Goal: Transaction & Acquisition: Purchase product/service

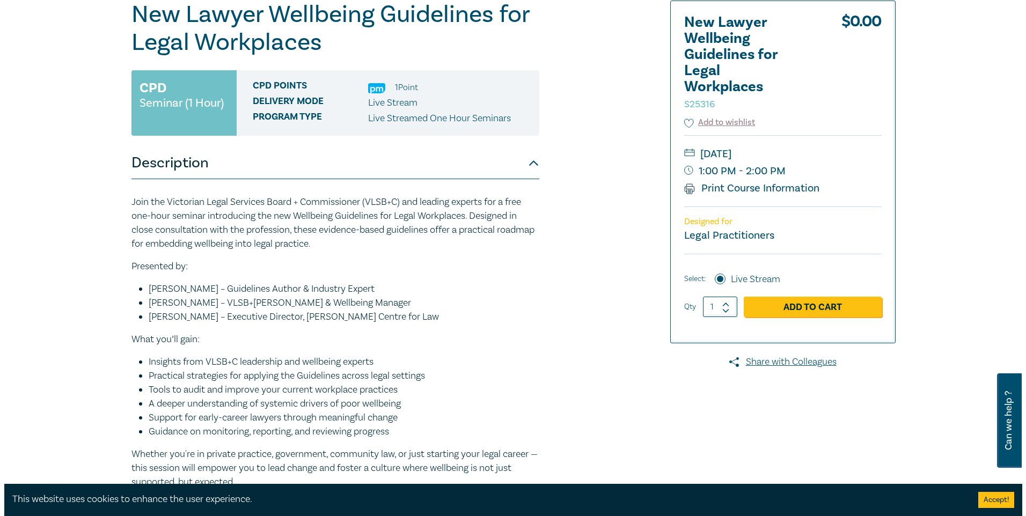
scroll to position [161, 0]
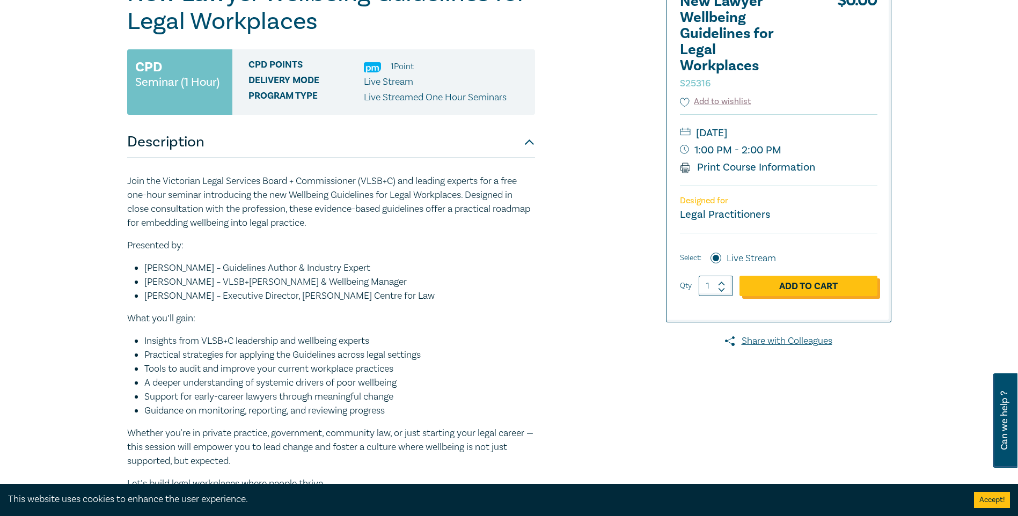
click at [770, 288] on link "Add to Cart" at bounding box center [808, 286] width 138 height 20
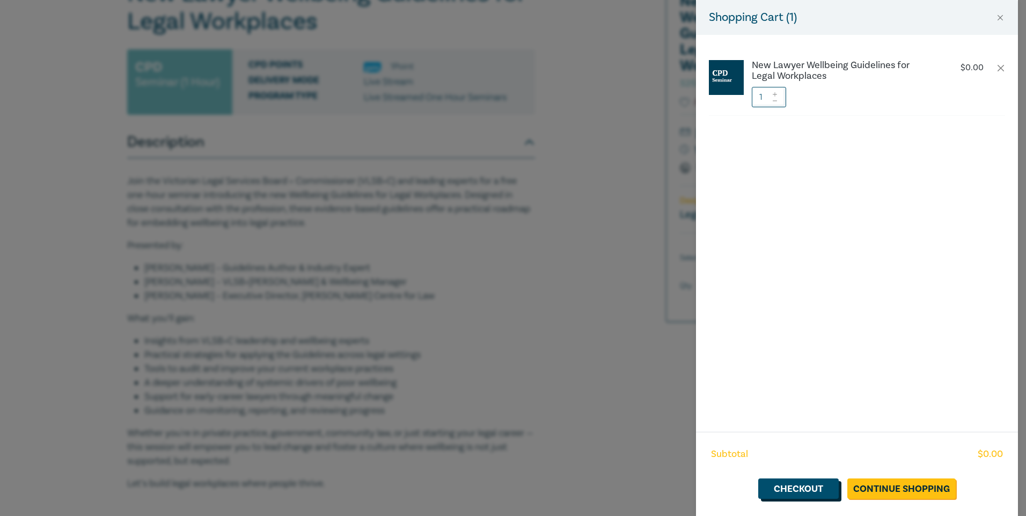
click at [812, 495] on link "Checkout" at bounding box center [798, 488] width 80 height 20
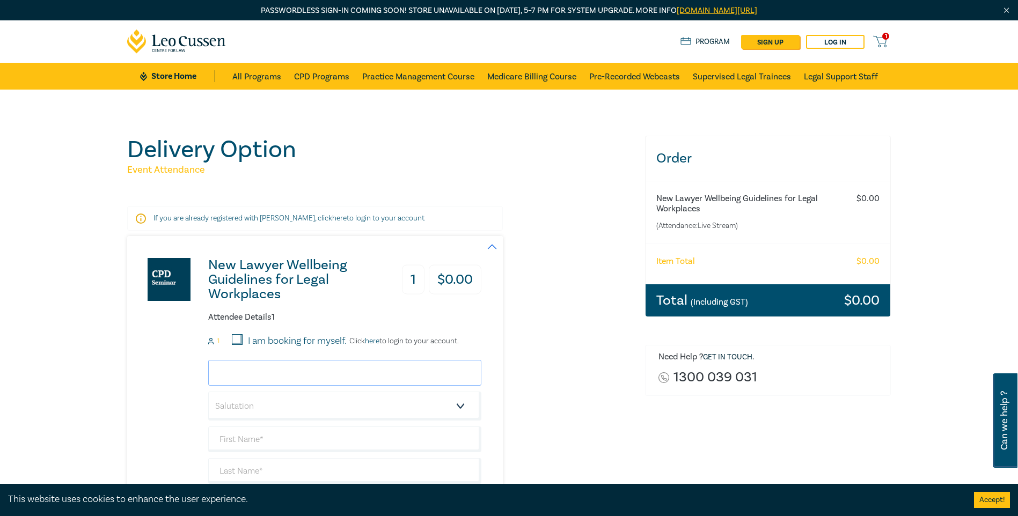
click at [325, 375] on input "email" at bounding box center [344, 373] width 273 height 26
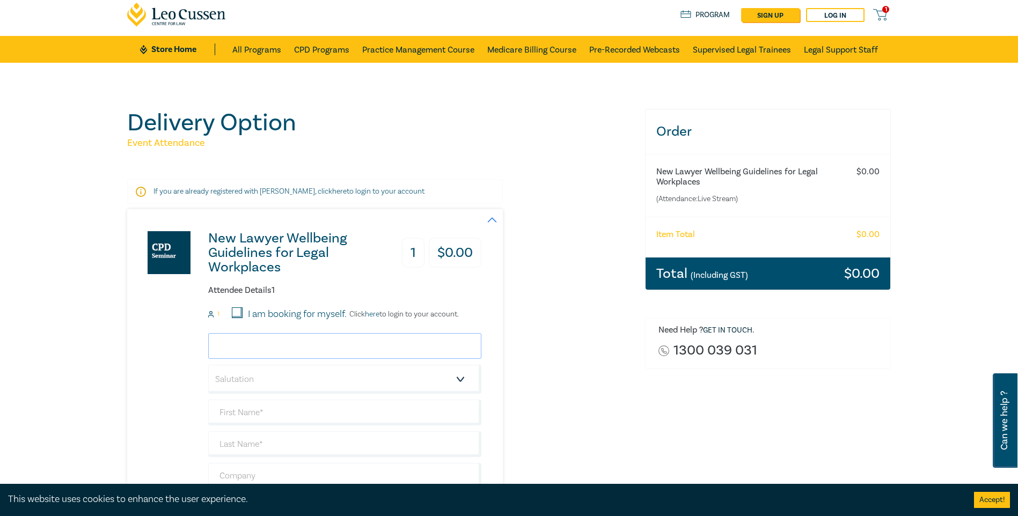
scroll to position [54, 0]
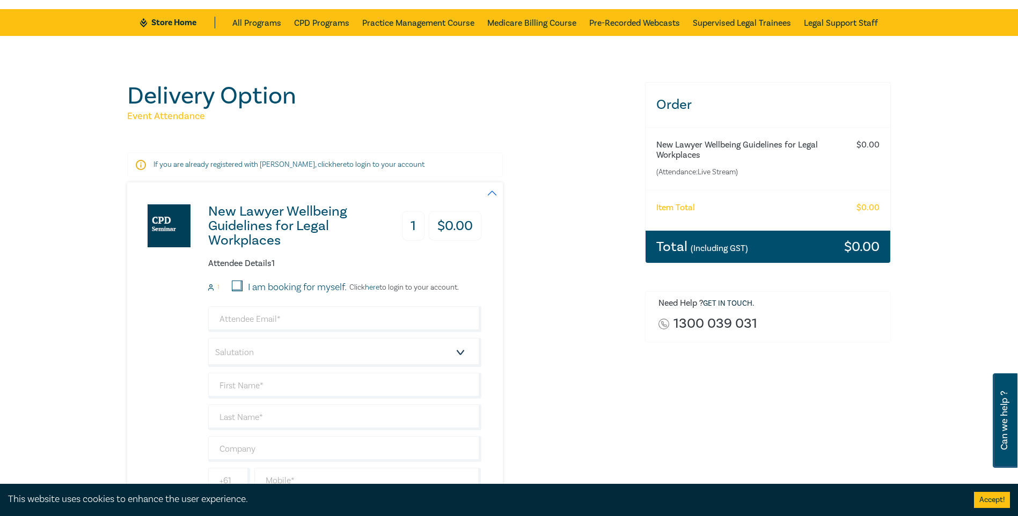
click at [234, 288] on input "I am booking for myself." at bounding box center [237, 286] width 11 height 11
click at [237, 286] on input "I am booking for myself." at bounding box center [237, 286] width 11 height 11
checkbox input "false"
click at [245, 315] on input "email" at bounding box center [344, 319] width 273 height 26
type input "[PERSON_NAME][EMAIL_ADDRESS][DOMAIN_NAME]"
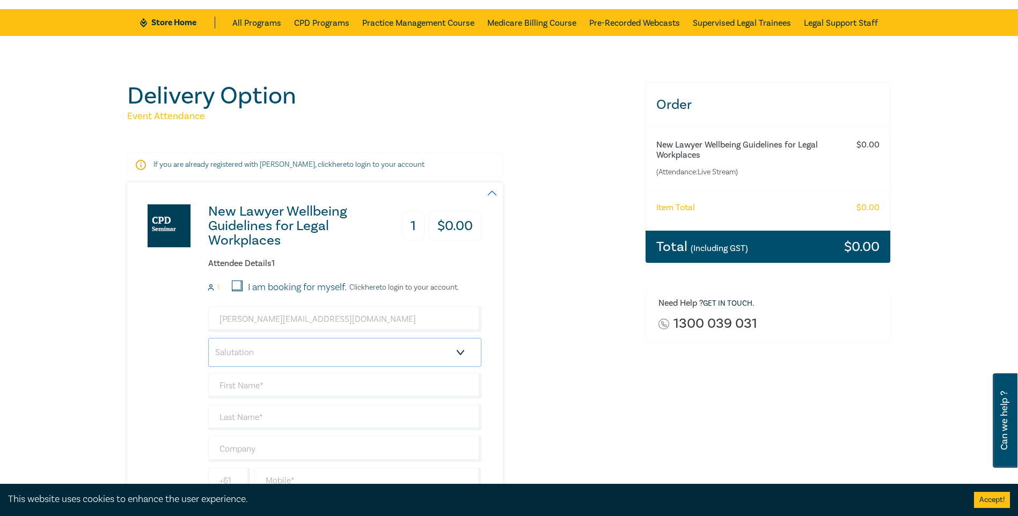
click at [406, 356] on select "Salutation Mr. Mrs. Ms. Miss Dr. Prof. Other" at bounding box center [344, 352] width 273 height 29
select select "Mr."
click at [208, 338] on select "Salutation Mr. Mrs. Ms. Miss Dr. Prof. Other" at bounding box center [344, 352] width 273 height 29
click at [524, 382] on div "New Lawyer Wellbeing Guidelines for Legal Workplaces 1 $ 0.00 Attendee Details …" at bounding box center [379, 365] width 505 height 367
click at [341, 384] on input "text" at bounding box center [344, 386] width 273 height 26
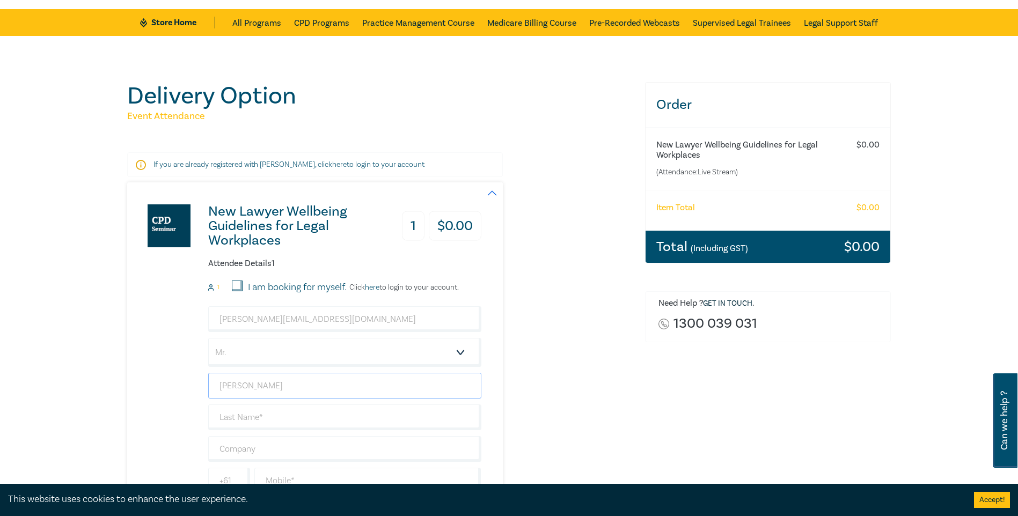
type input "[PERSON_NAME]"
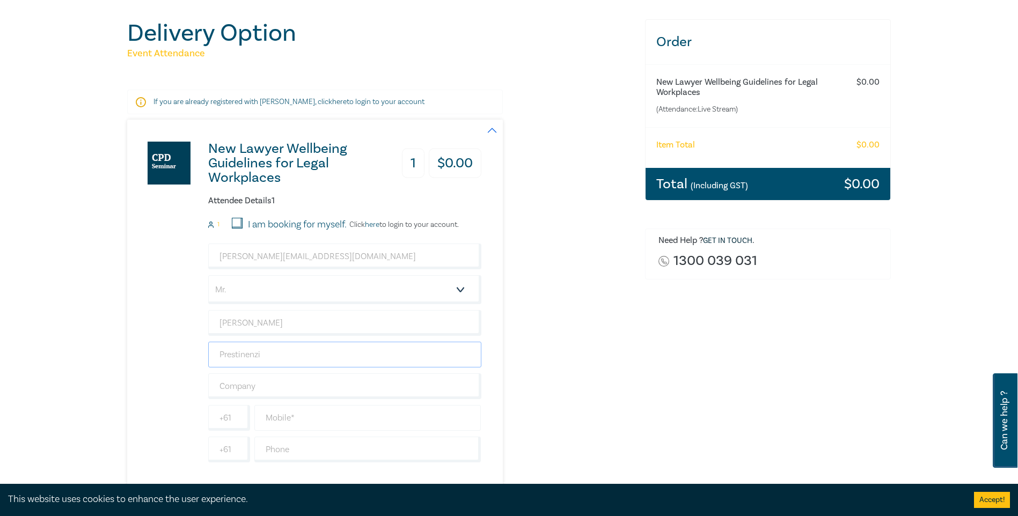
scroll to position [161, 0]
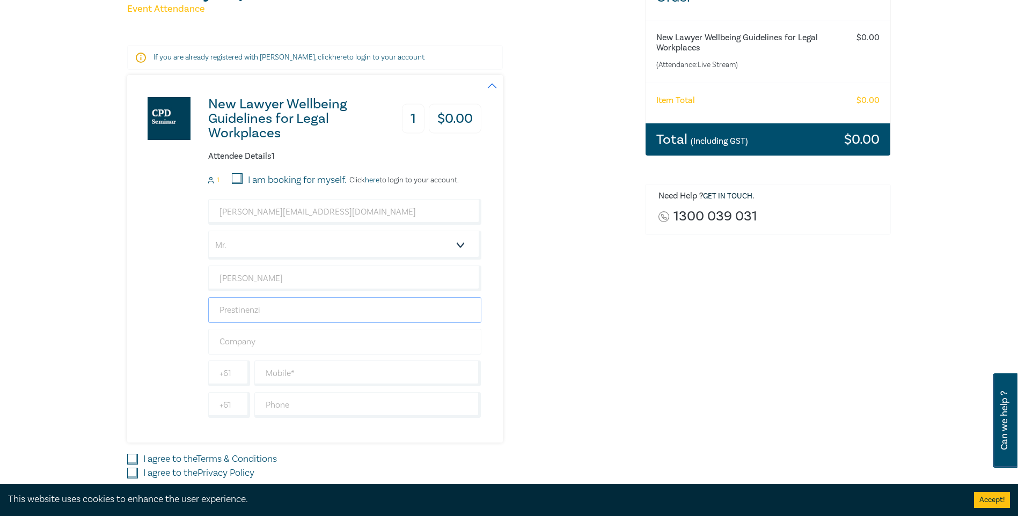
type input "Prestinenzi"
click at [305, 330] on input "text" at bounding box center [344, 342] width 273 height 26
type input "Mantello Lawyers"
click at [359, 376] on input "text" at bounding box center [367, 373] width 227 height 26
type input "403713121"
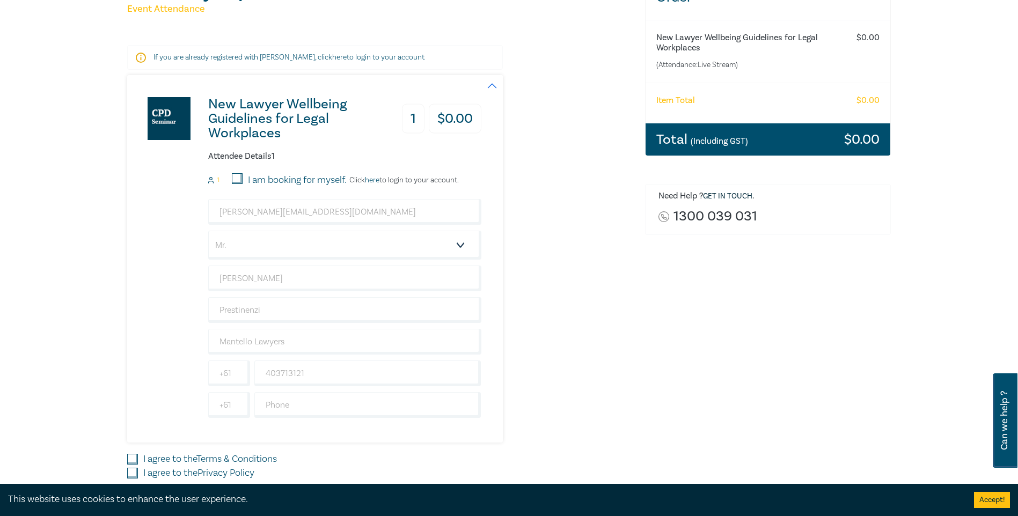
click at [627, 299] on div "New Lawyer Wellbeing Guidelines for Legal Workplaces 1 $ 0.00 Attendee Details …" at bounding box center [379, 258] width 505 height 367
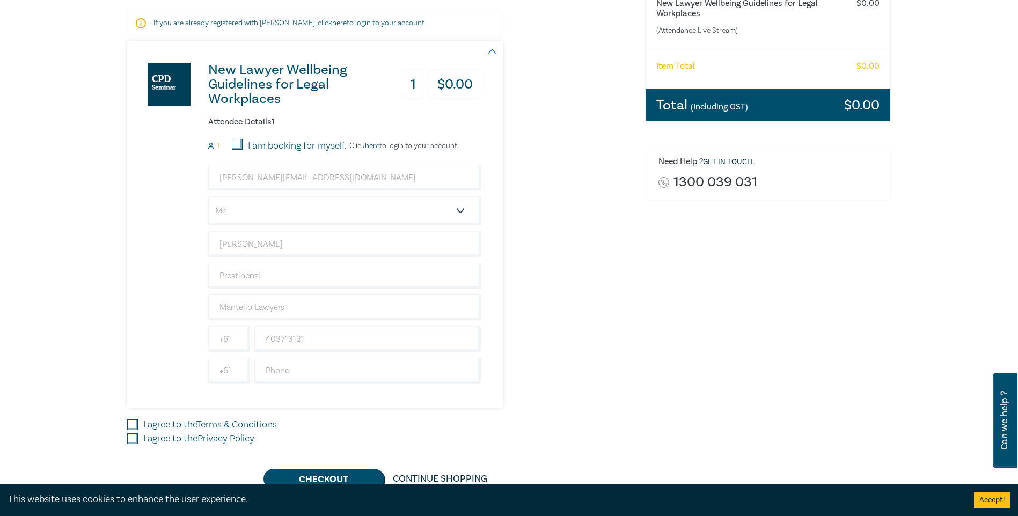
scroll to position [322, 0]
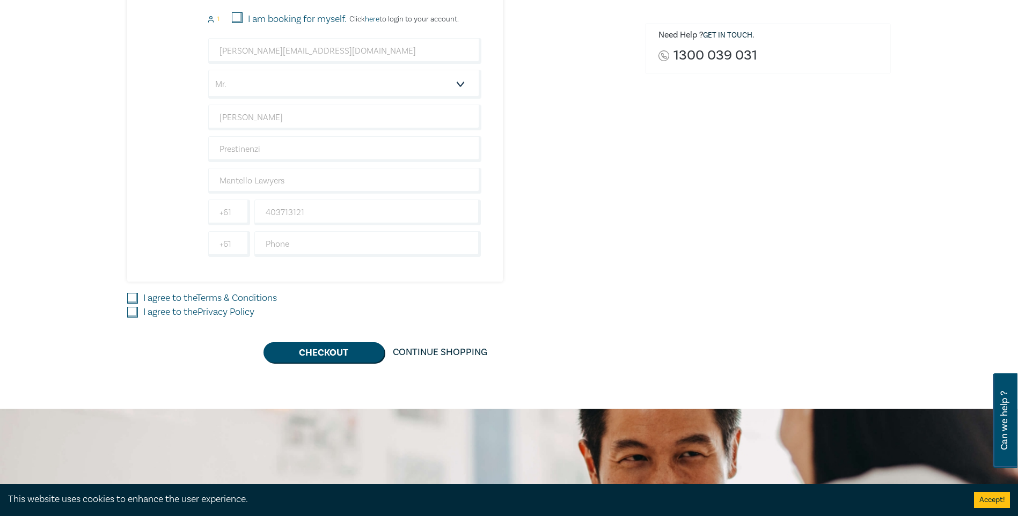
click at [134, 297] on input "I agree to the Terms & Conditions" at bounding box center [132, 298] width 11 height 11
checkbox input "true"
click at [132, 311] on input "I agree to the Privacy Policy" at bounding box center [132, 312] width 11 height 11
checkbox input "true"
click at [314, 355] on button "Checkout" at bounding box center [323, 352] width 121 height 20
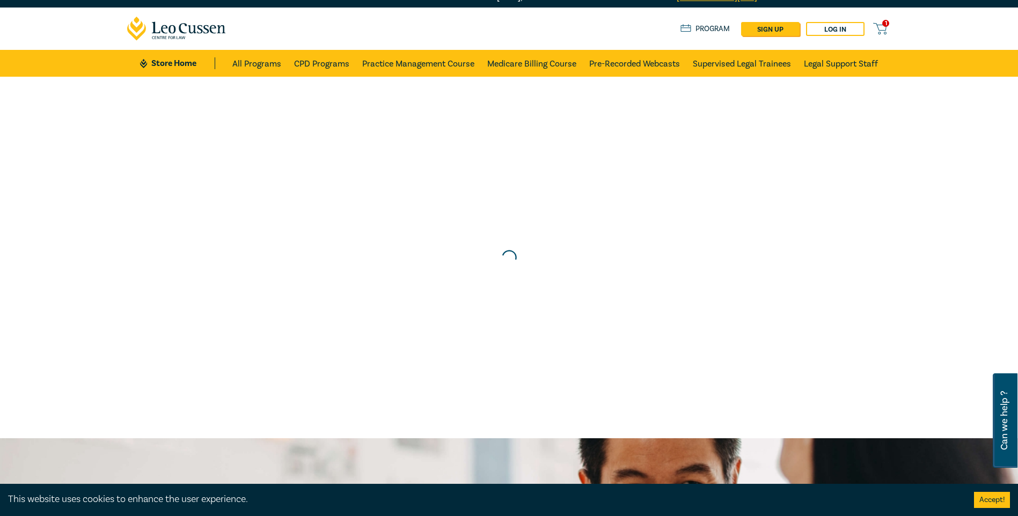
scroll to position [0, 0]
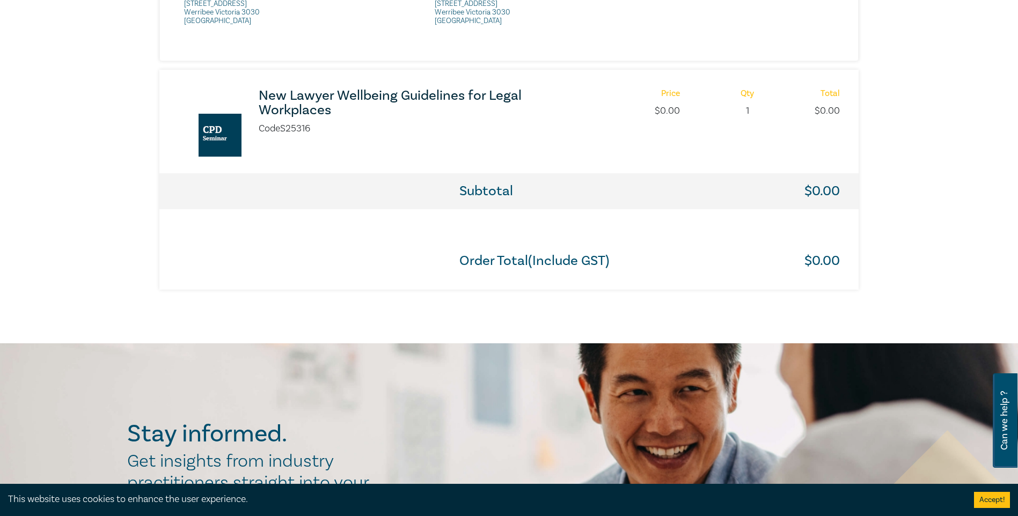
scroll to position [268, 0]
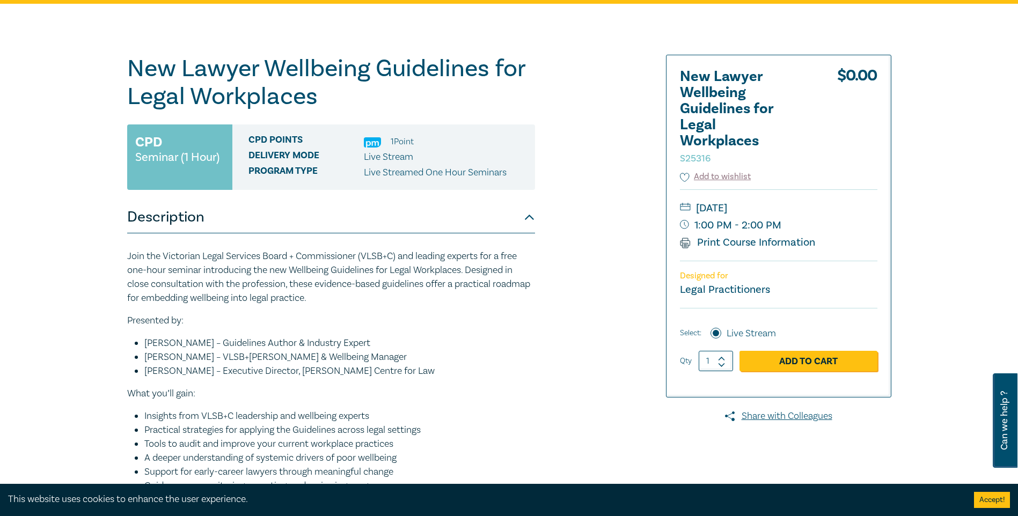
scroll to position [107, 0]
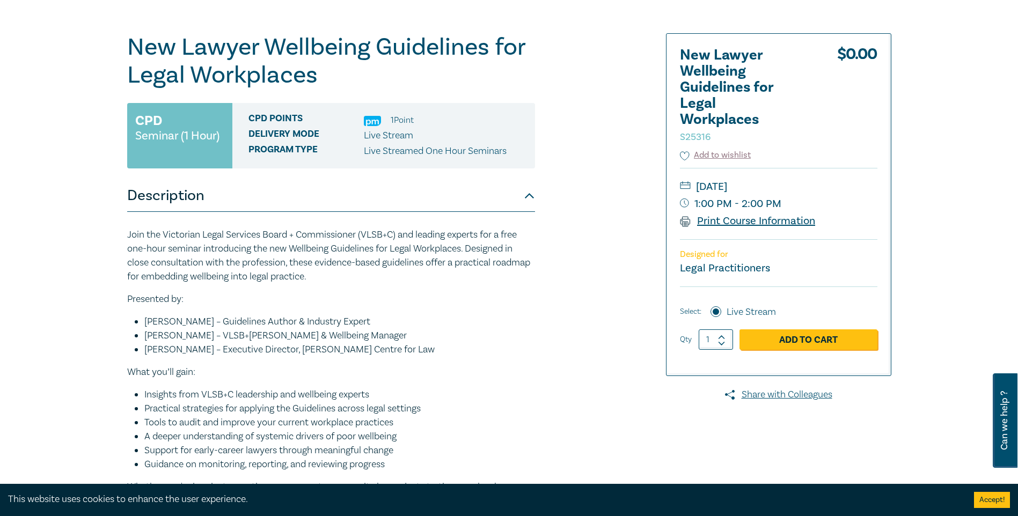
click at [709, 221] on link "Print Course Information" at bounding box center [748, 221] width 136 height 14
